Goal: Task Accomplishment & Management: Use online tool/utility

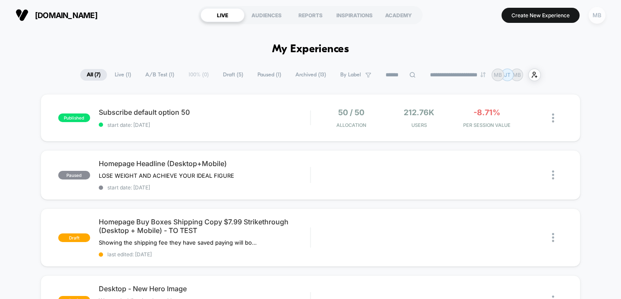
click at [596, 16] on div "MB" at bounding box center [596, 15] width 17 height 17
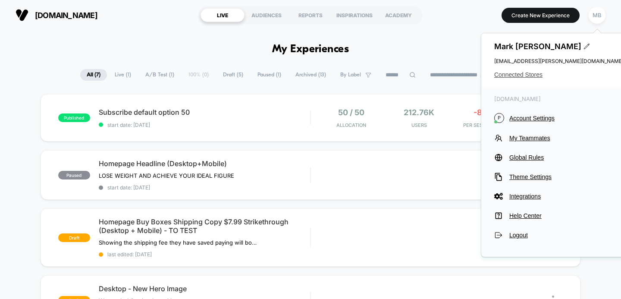
click at [519, 74] on span "Connected Stores" at bounding box center [558, 74] width 129 height 7
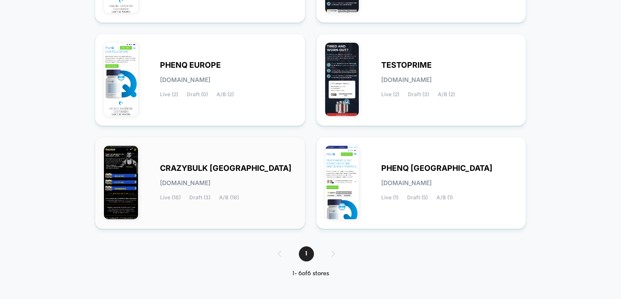
click at [189, 175] on div "CRAZYBULK USA [DOMAIN_NAME] Live (18) Draft (3) A/B (18)" at bounding box center [228, 182] width 136 height 35
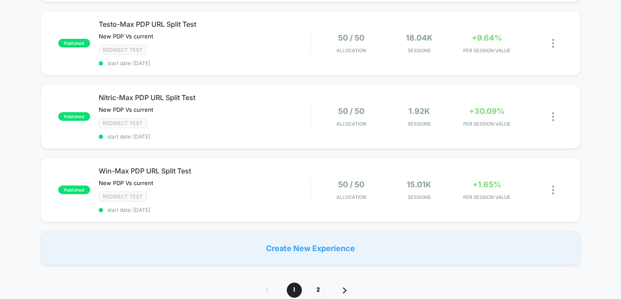
scroll to position [728, 0]
click at [321, 281] on span "2" at bounding box center [317, 288] width 15 height 15
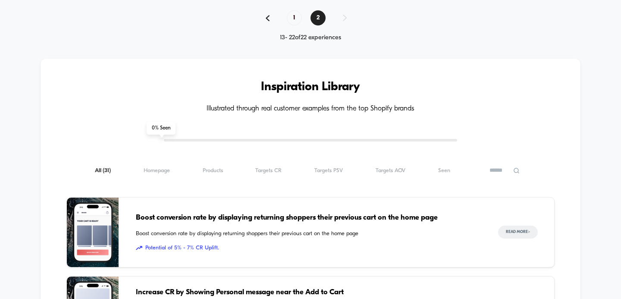
scroll to position [687, 0]
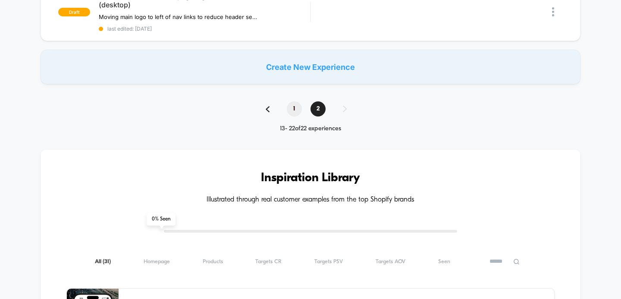
click at [292, 101] on span "1" at bounding box center [294, 108] width 15 height 15
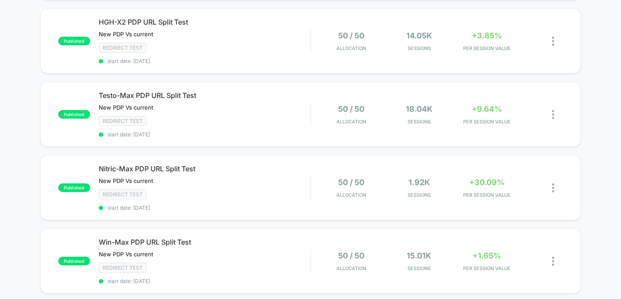
scroll to position [649, 0]
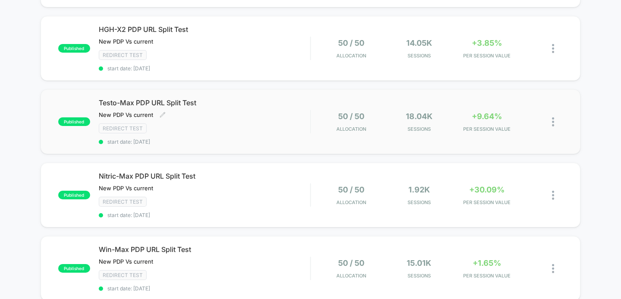
click at [125, 98] on span "Testo-Max PDP URL Split Test" at bounding box center [205, 102] width 212 height 9
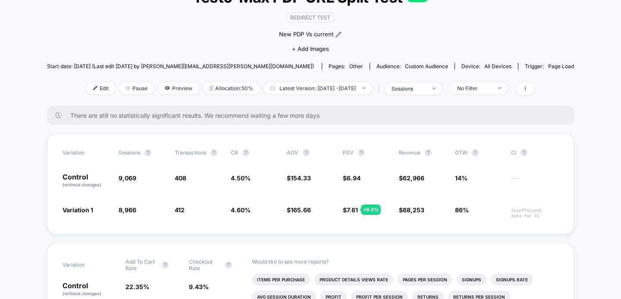
scroll to position [67, 0]
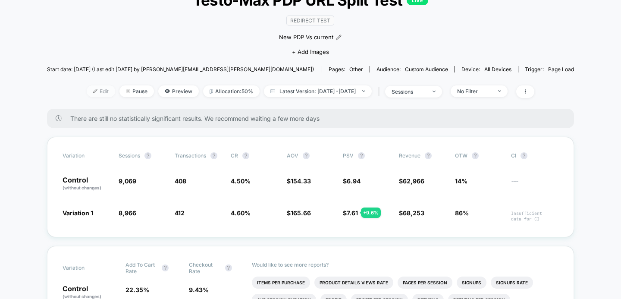
click at [89, 91] on span "Edit" at bounding box center [101, 91] width 28 height 12
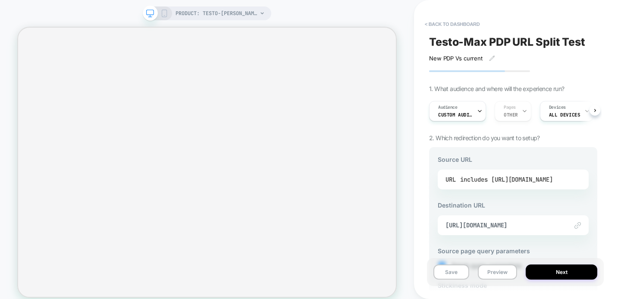
click at [501, 181] on div "includes [URL][DOMAIN_NAME]" at bounding box center [506, 179] width 93 height 13
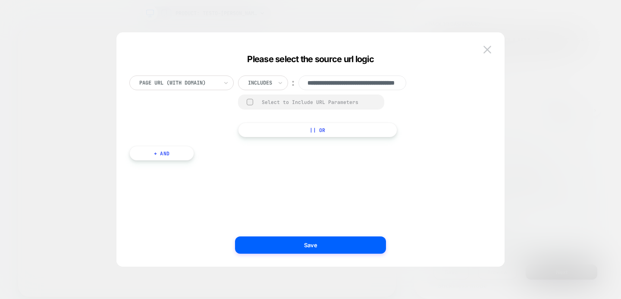
scroll to position [0, 56]
click at [282, 83] on icon at bounding box center [280, 82] width 6 height 9
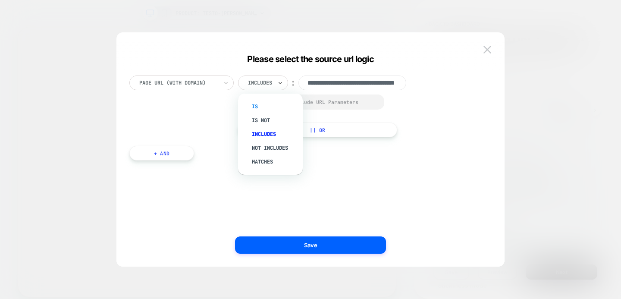
click at [259, 104] on div "Is" at bounding box center [275, 107] width 56 height 14
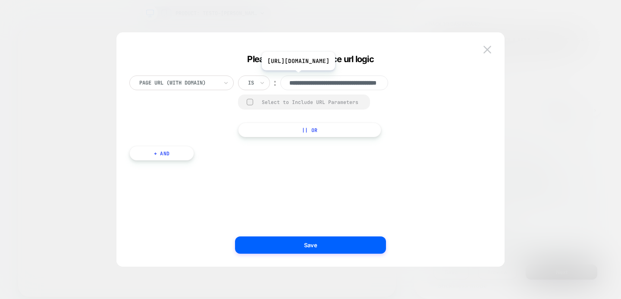
scroll to position [0, 56]
drag, startPoint x: 355, startPoint y: 82, endPoint x: 387, endPoint y: 83, distance: 31.9
click at [387, 83] on input "**********" at bounding box center [334, 82] width 108 height 15
click at [412, 90] on div "**********" at bounding box center [305, 106] width 353 height 62
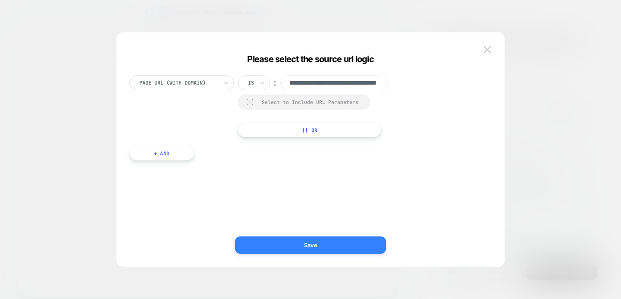
click at [329, 241] on button "Save" at bounding box center [310, 244] width 151 height 17
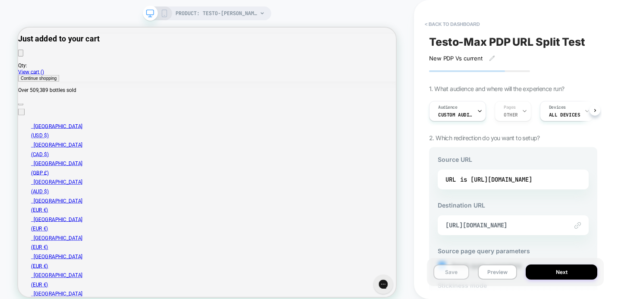
click at [444, 269] on button "Save" at bounding box center [451, 271] width 36 height 15
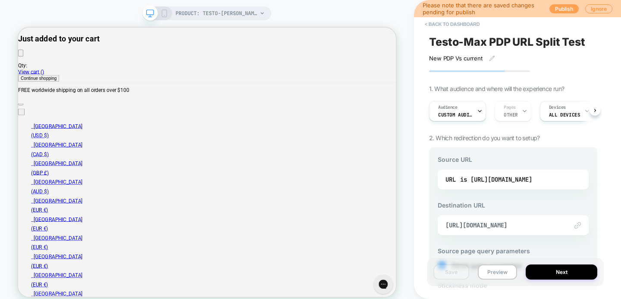
click at [556, 10] on button "Publish" at bounding box center [563, 8] width 29 height 9
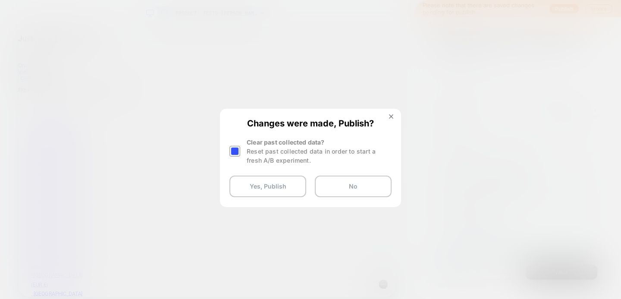
click at [234, 153] on div at bounding box center [234, 151] width 11 height 11
click at [256, 187] on button "Yes, Publish" at bounding box center [267, 186] width 77 height 22
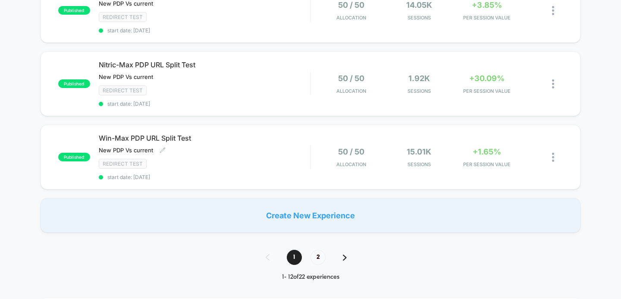
scroll to position [762, 0]
